Goal: Navigation & Orientation: Find specific page/section

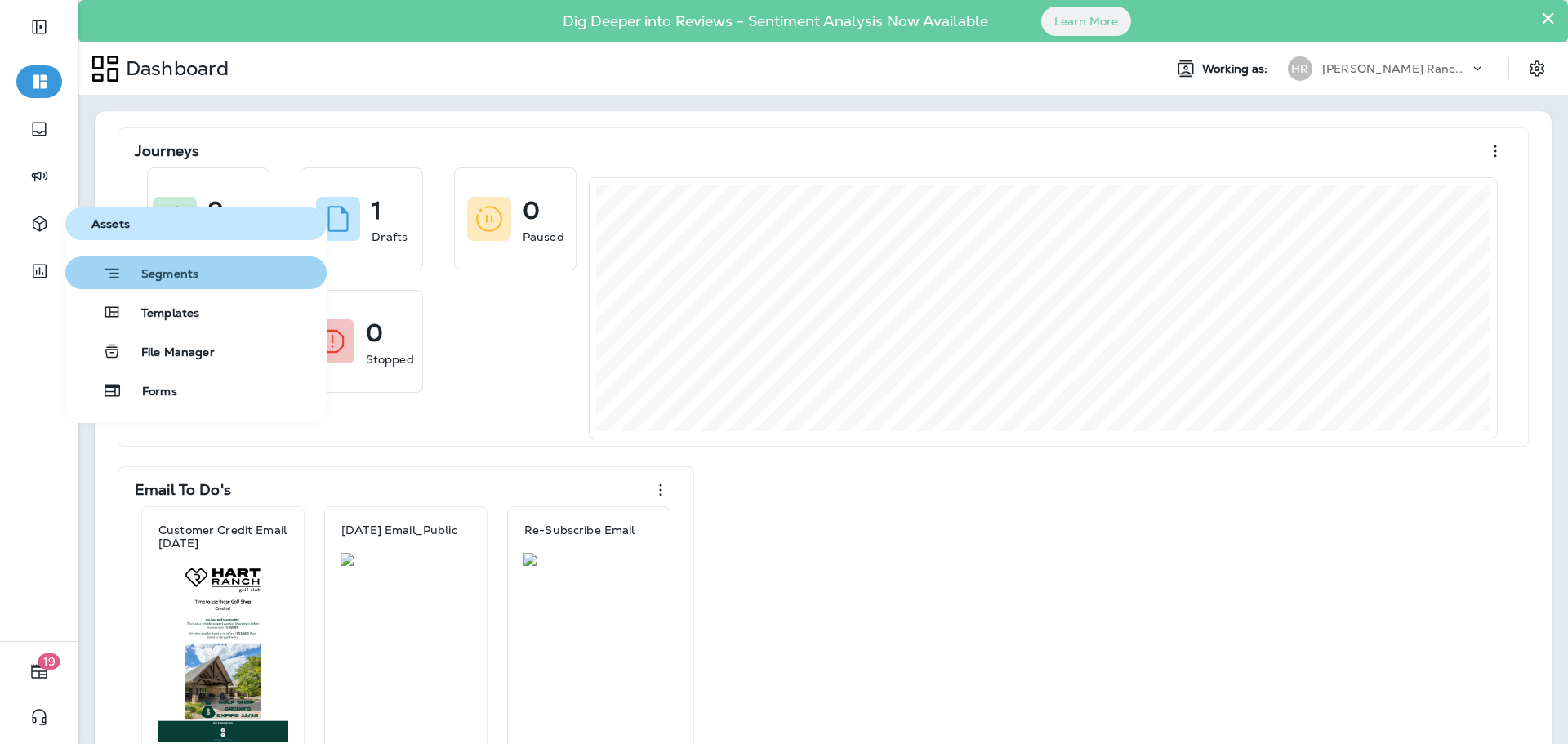
click at [172, 275] on span "Segments" at bounding box center [160, 275] width 76 height 17
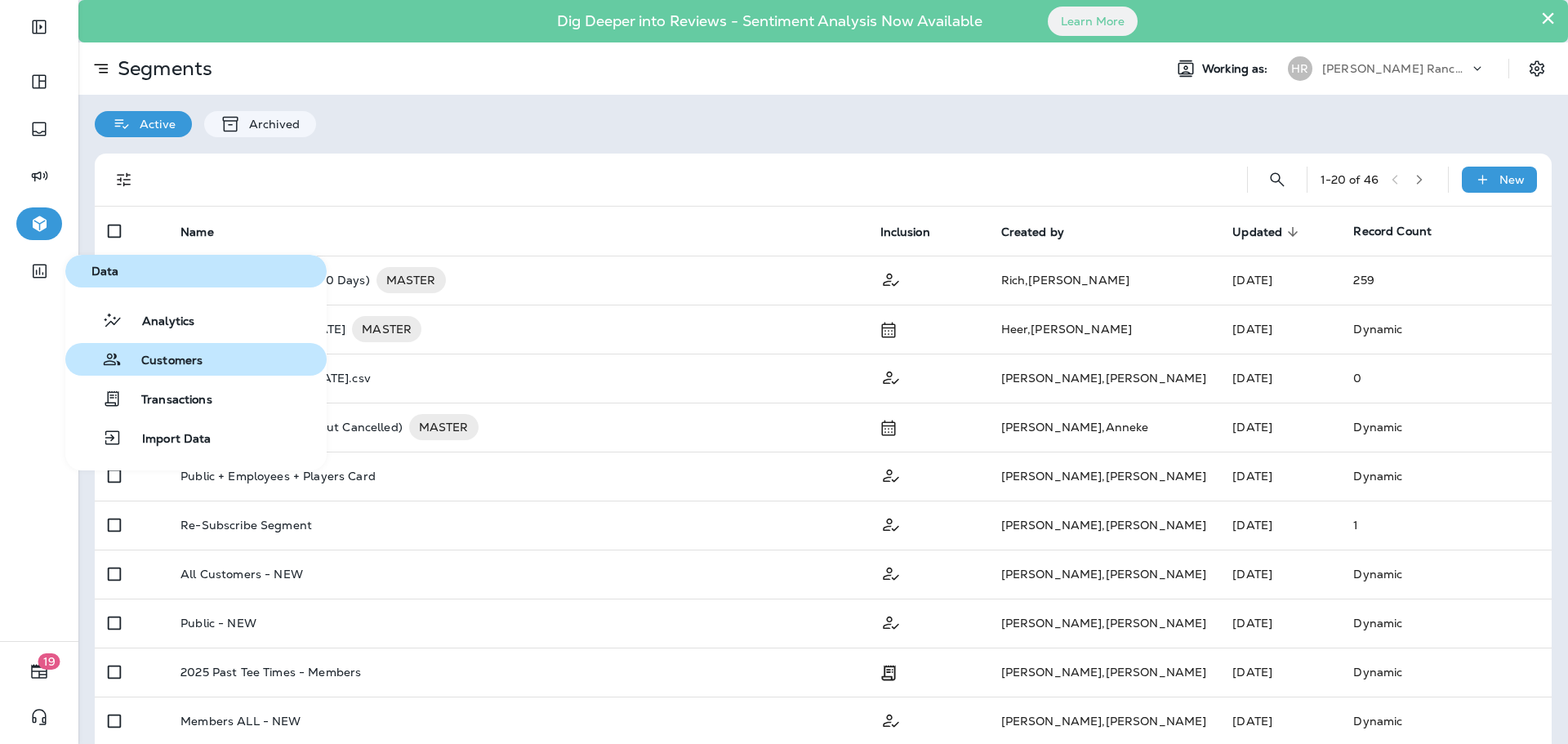
click at [166, 359] on span "Customers" at bounding box center [161, 361] width 81 height 16
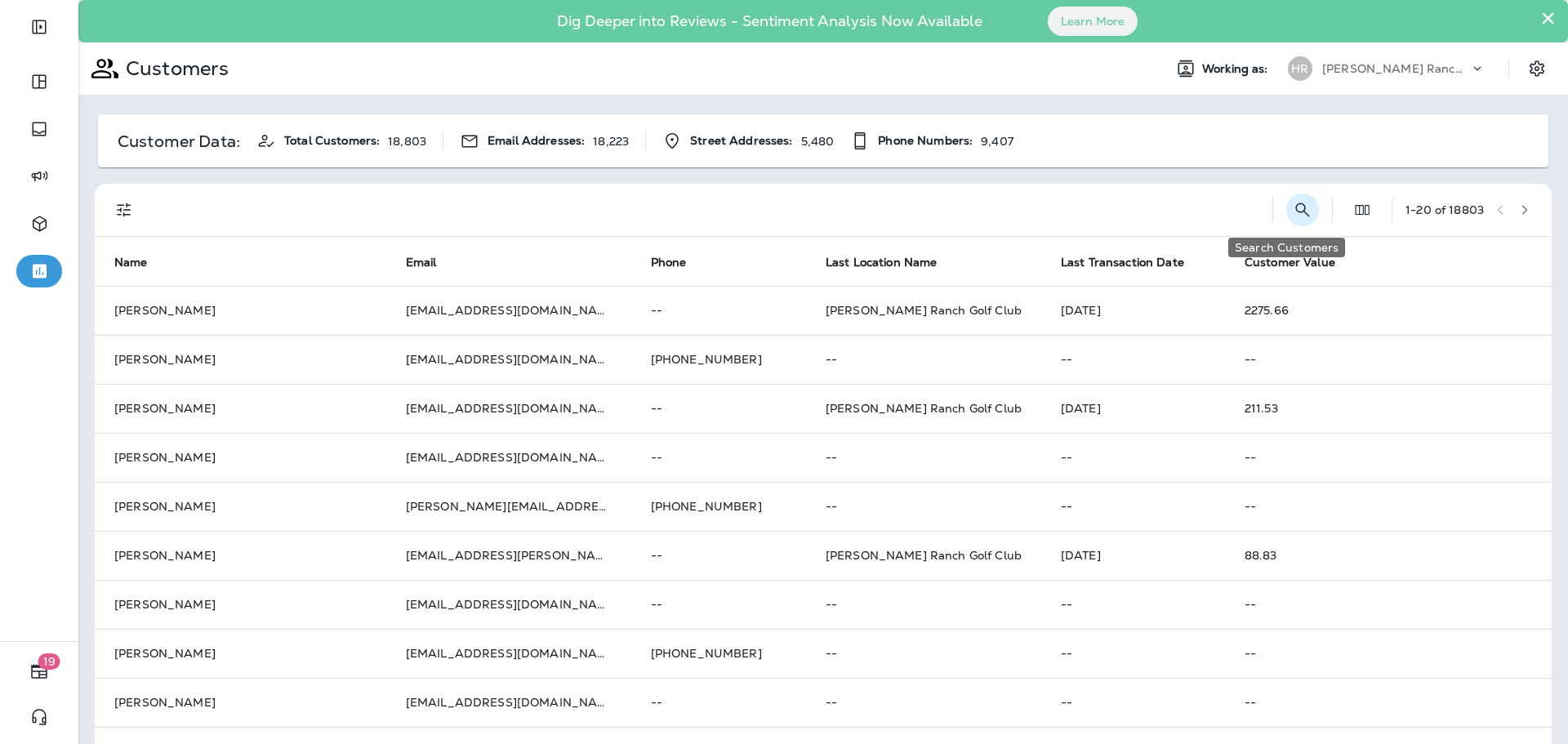
click at [1293, 213] on icon "Search Customers" at bounding box center [1303, 209] width 20 height 20
type input "**********"
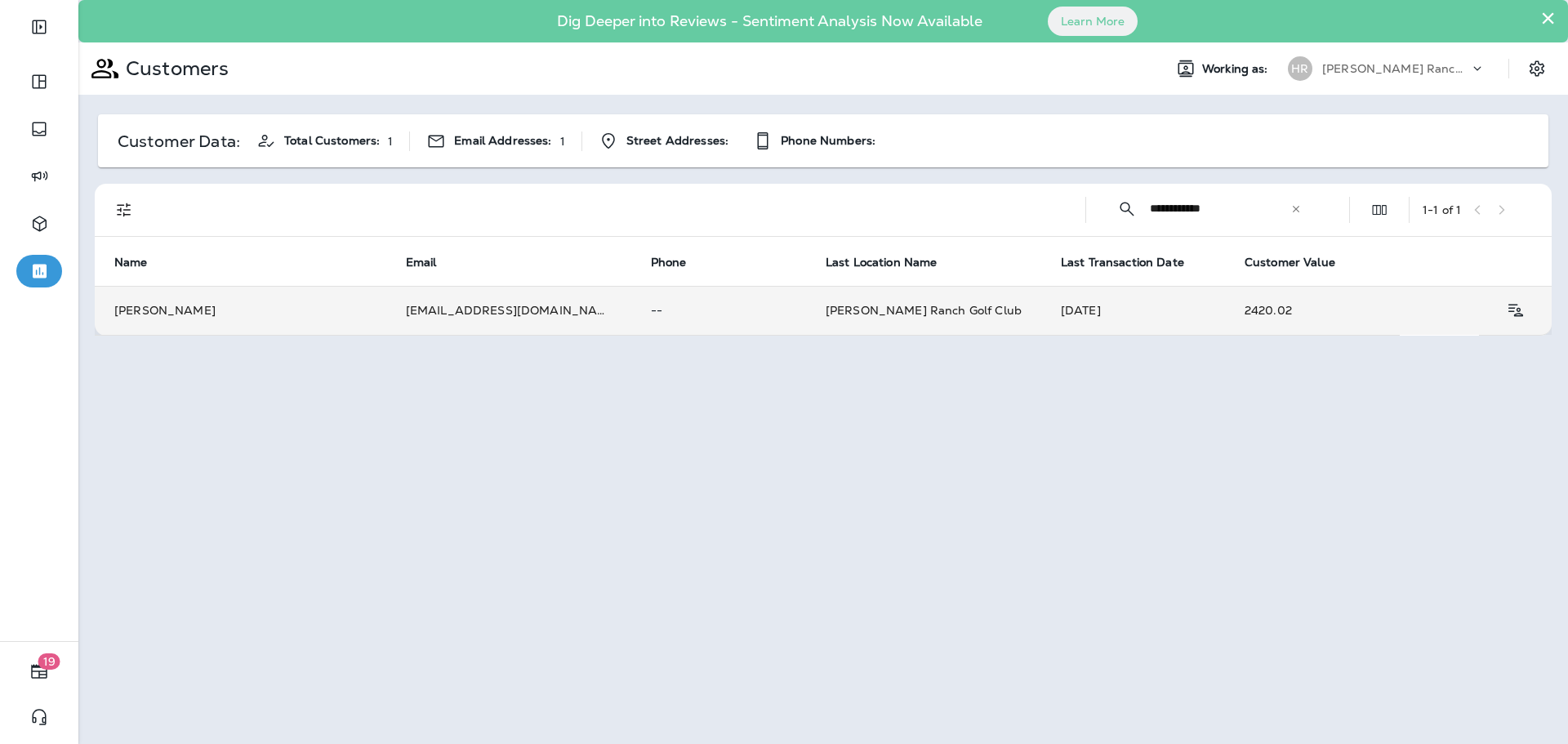
click at [727, 321] on td "--" at bounding box center [718, 310] width 175 height 49
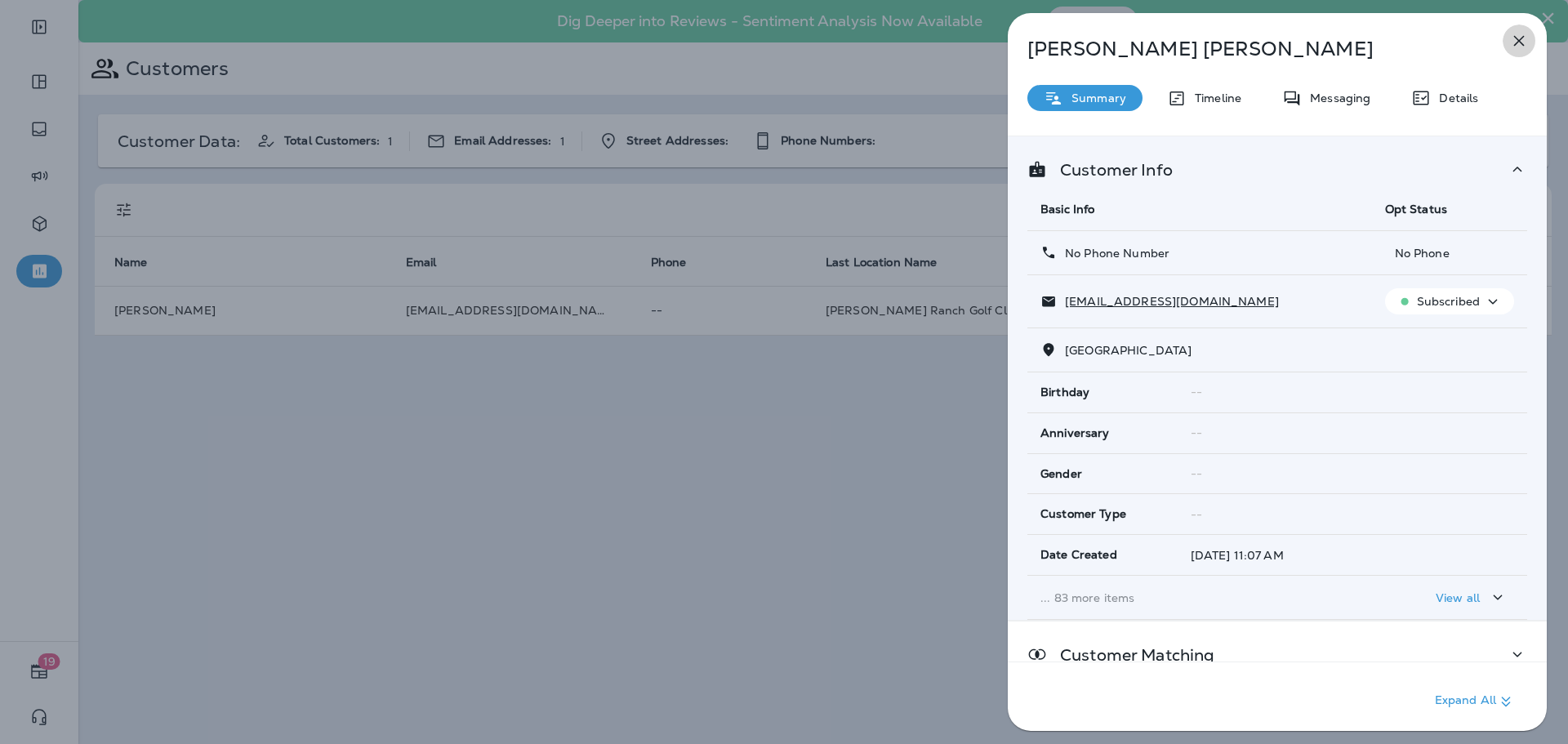
click at [1525, 39] on icon "button" at bounding box center [1519, 41] width 20 height 20
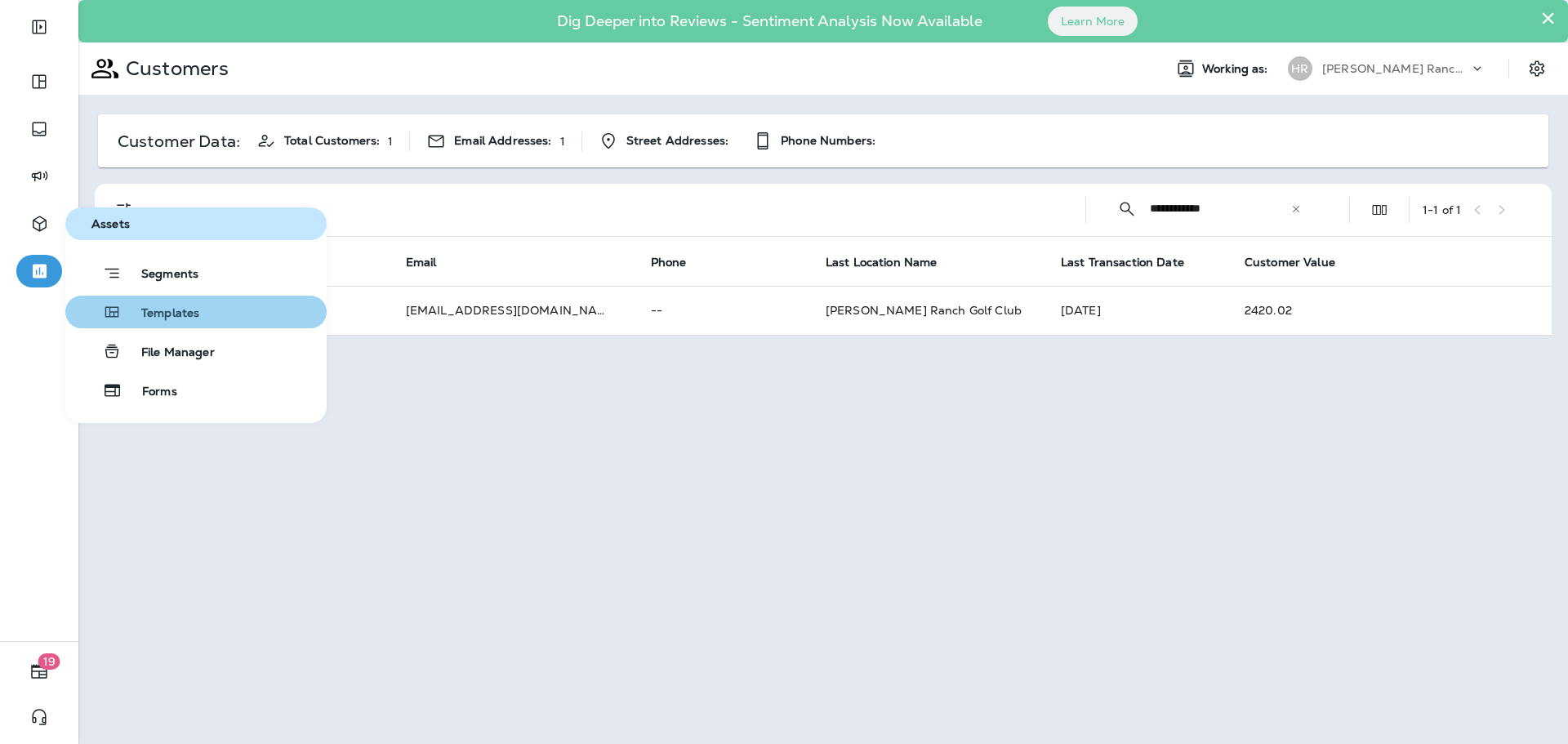
click at [170, 315] on span "Templates" at bounding box center [160, 314] width 77 height 16
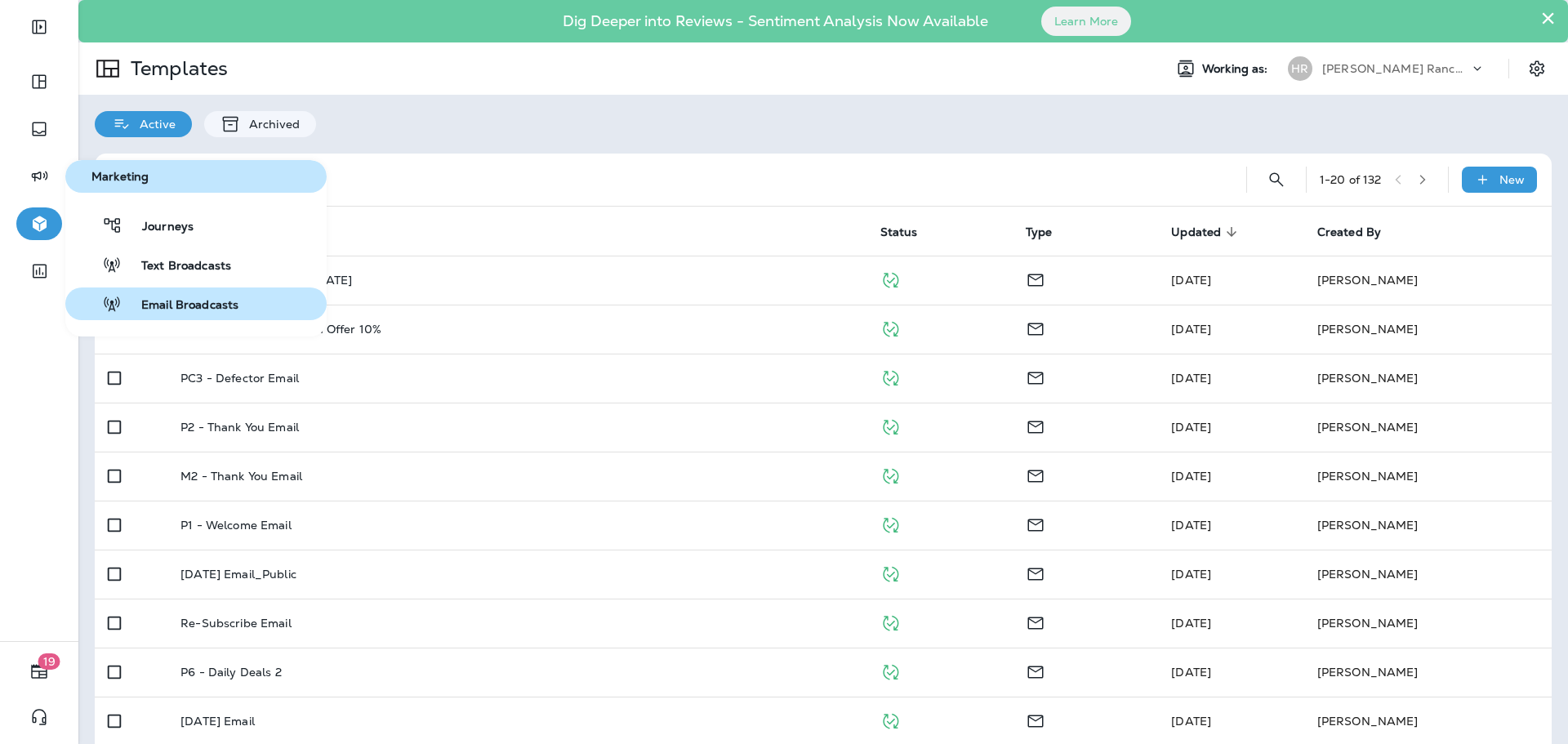
click at [210, 308] on span "Email Broadcasts" at bounding box center [179, 306] width 116 height 16
